Goal: Information Seeking & Learning: Learn about a topic

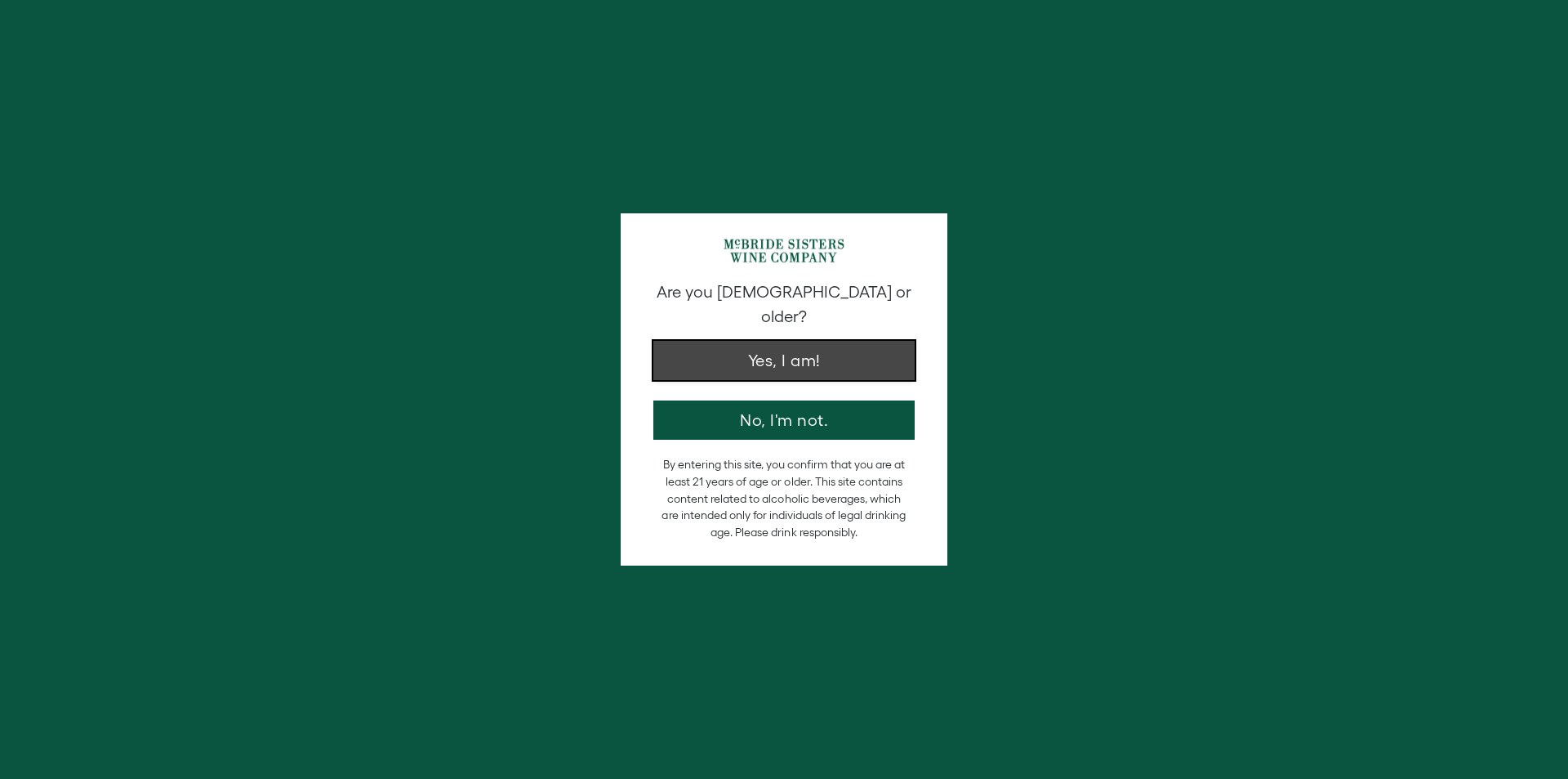
click at [748, 341] on button "Yes, I am!" at bounding box center [784, 360] width 261 height 39
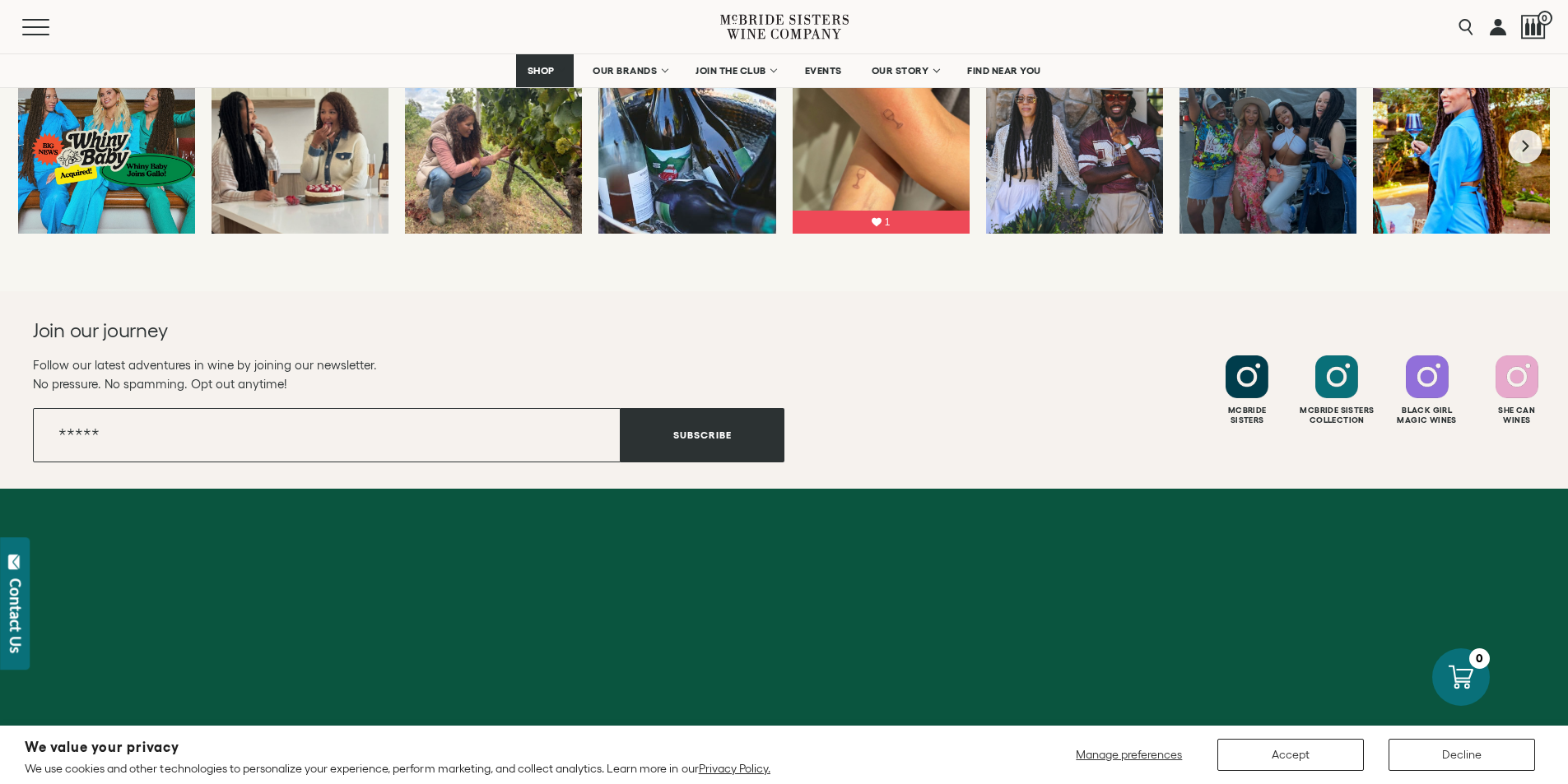
scroll to position [6473, 0]
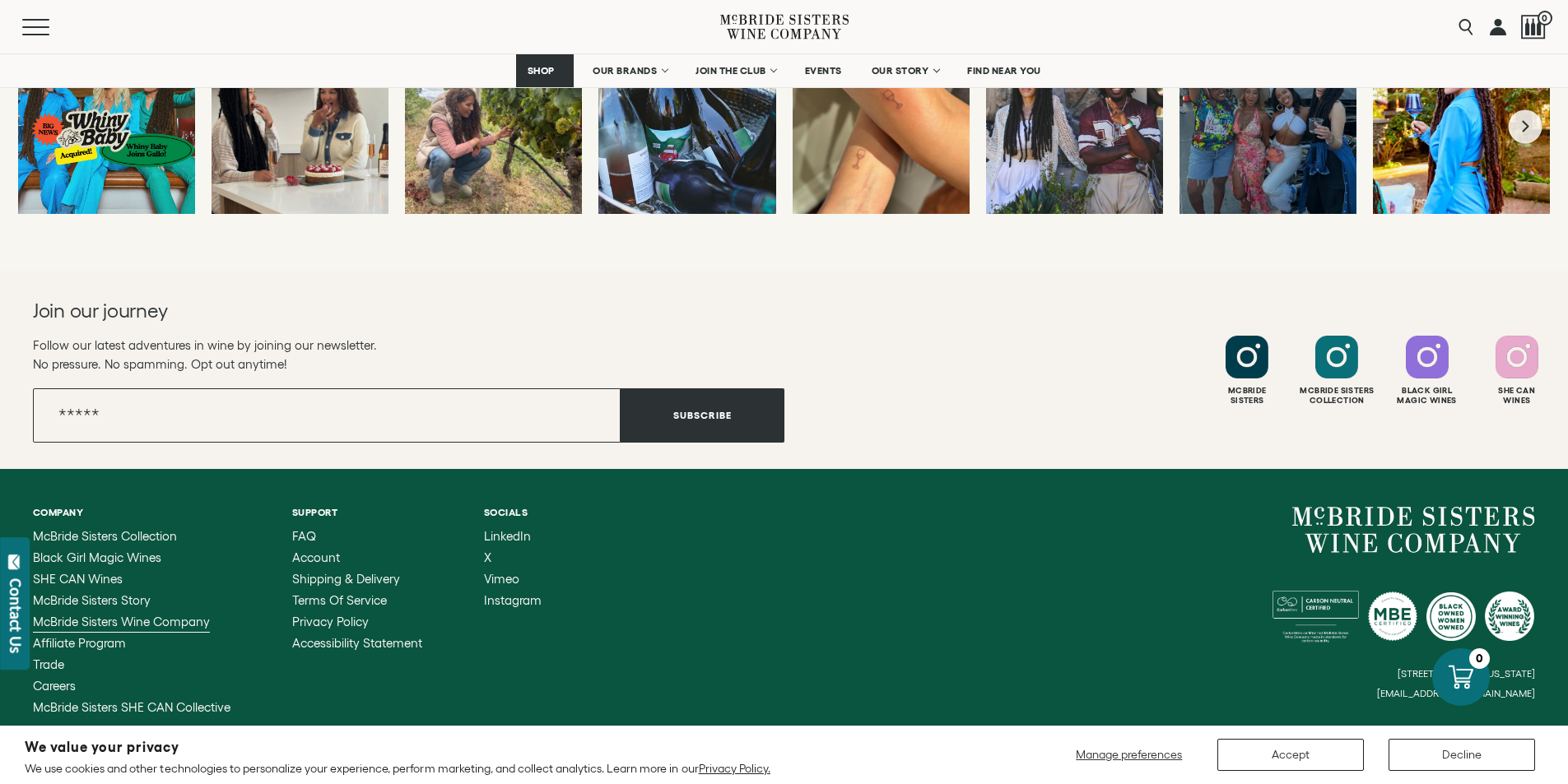
click at [207, 614] on span "McBride Sisters Wine Company" at bounding box center [121, 621] width 177 height 14
